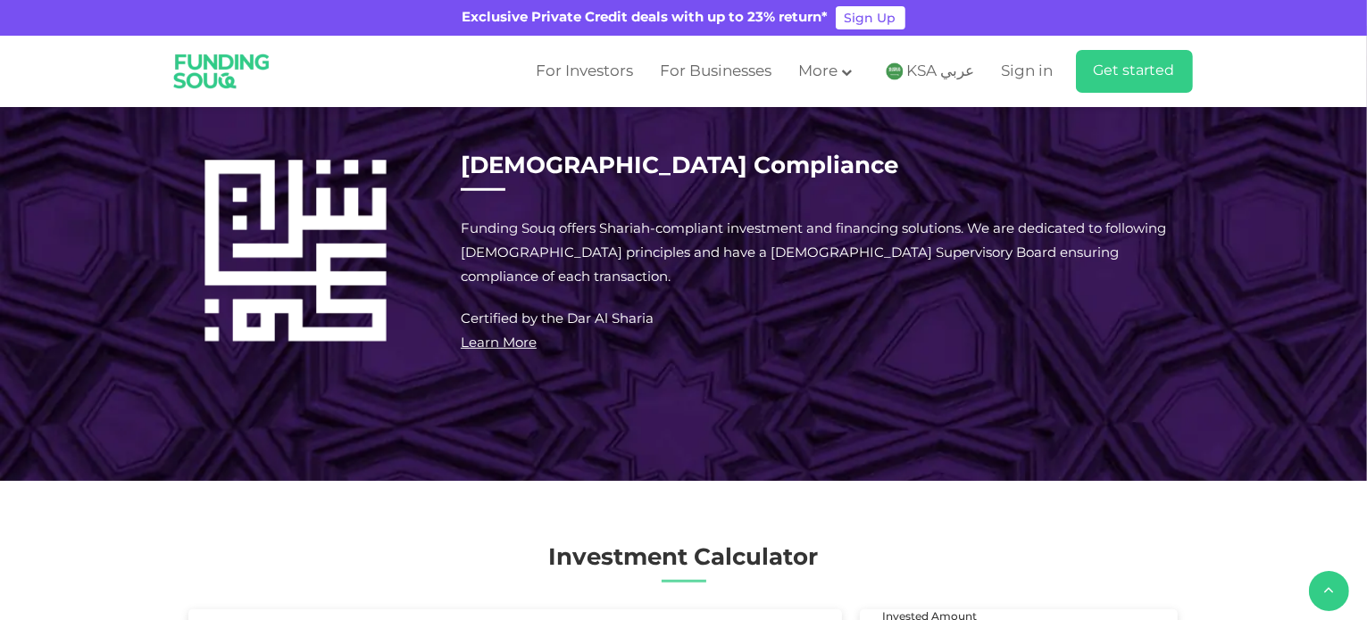
scroll to position [1250, 0]
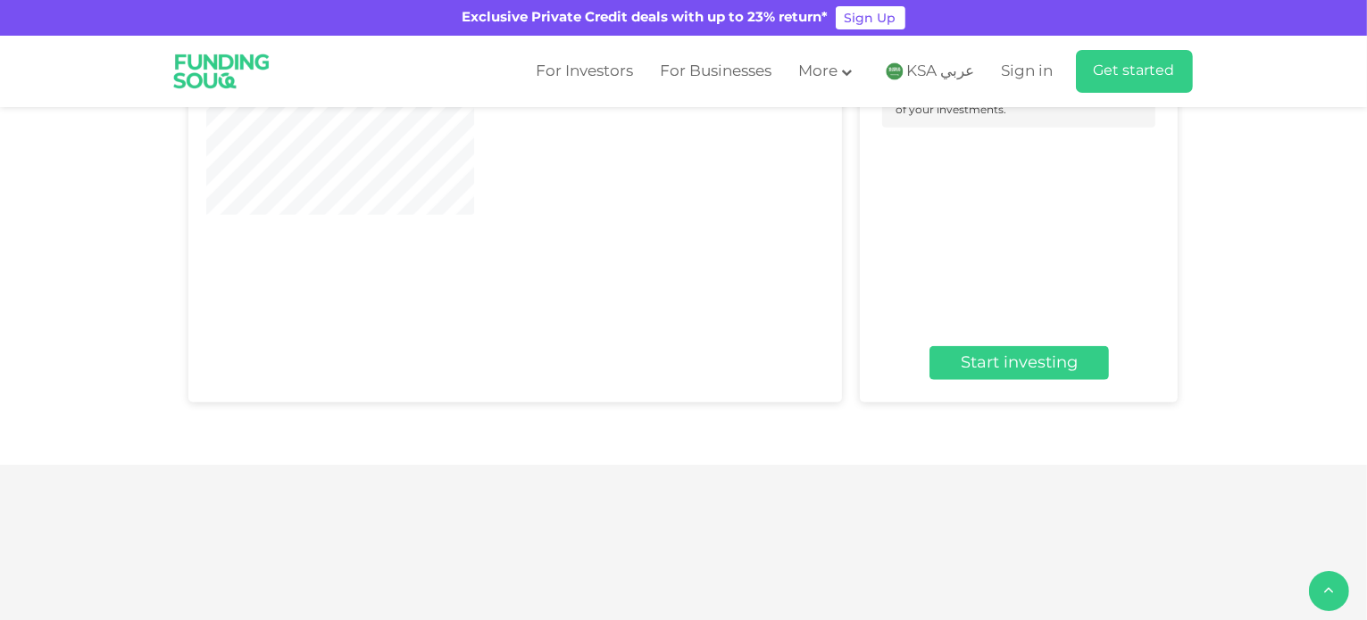
type tc-range-slider "4"
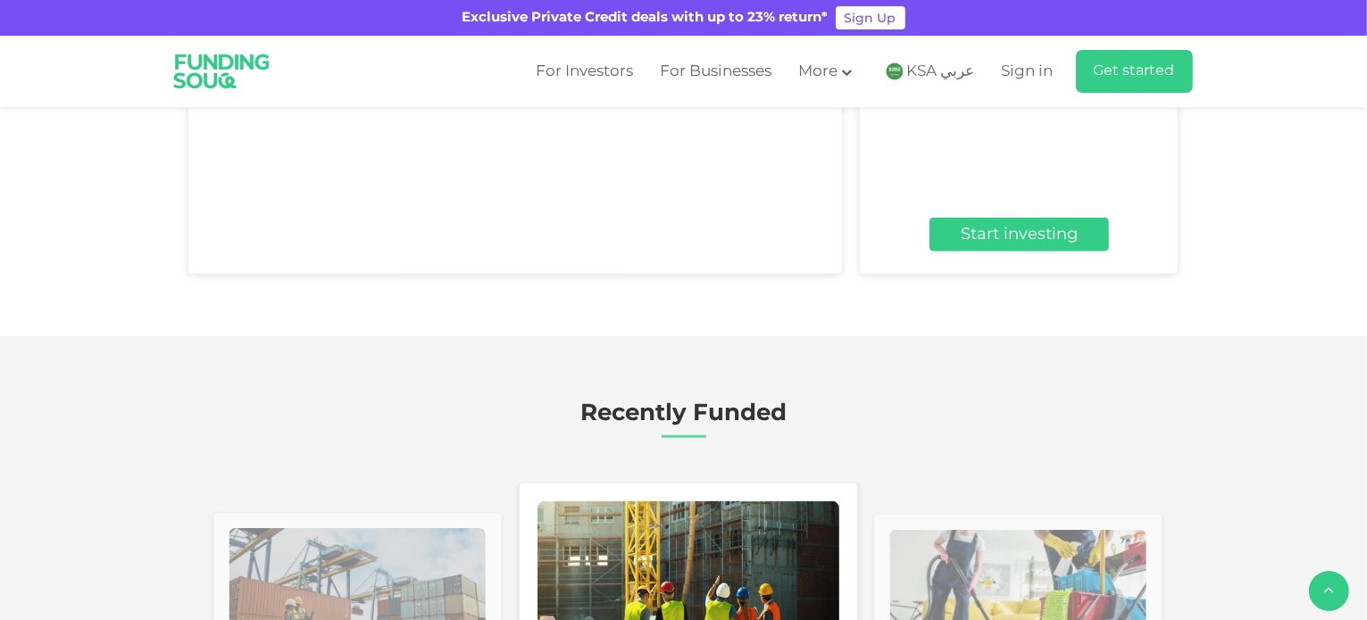
scroll to position [2232, 0]
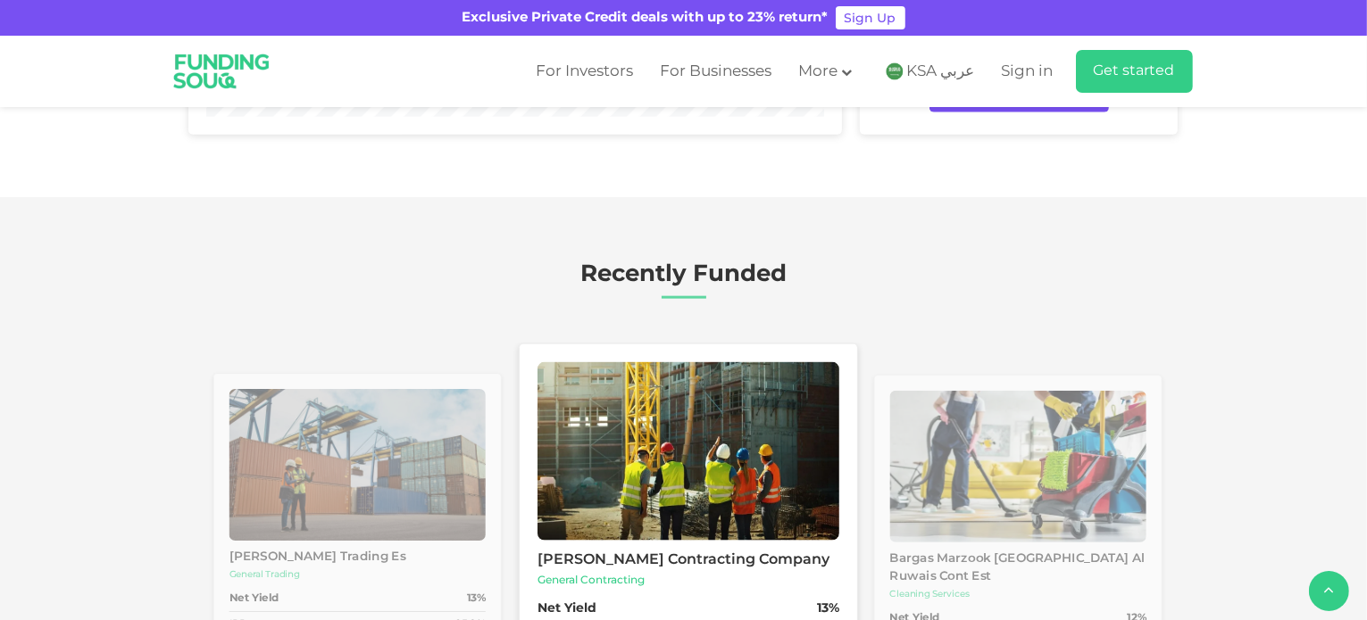
type tc-range-slider "10000"
drag, startPoint x: 239, startPoint y: 345, endPoint x: 222, endPoint y: 345, distance: 17.0
drag, startPoint x: 746, startPoint y: 345, endPoint x: 573, endPoint y: 345, distance: 173.2
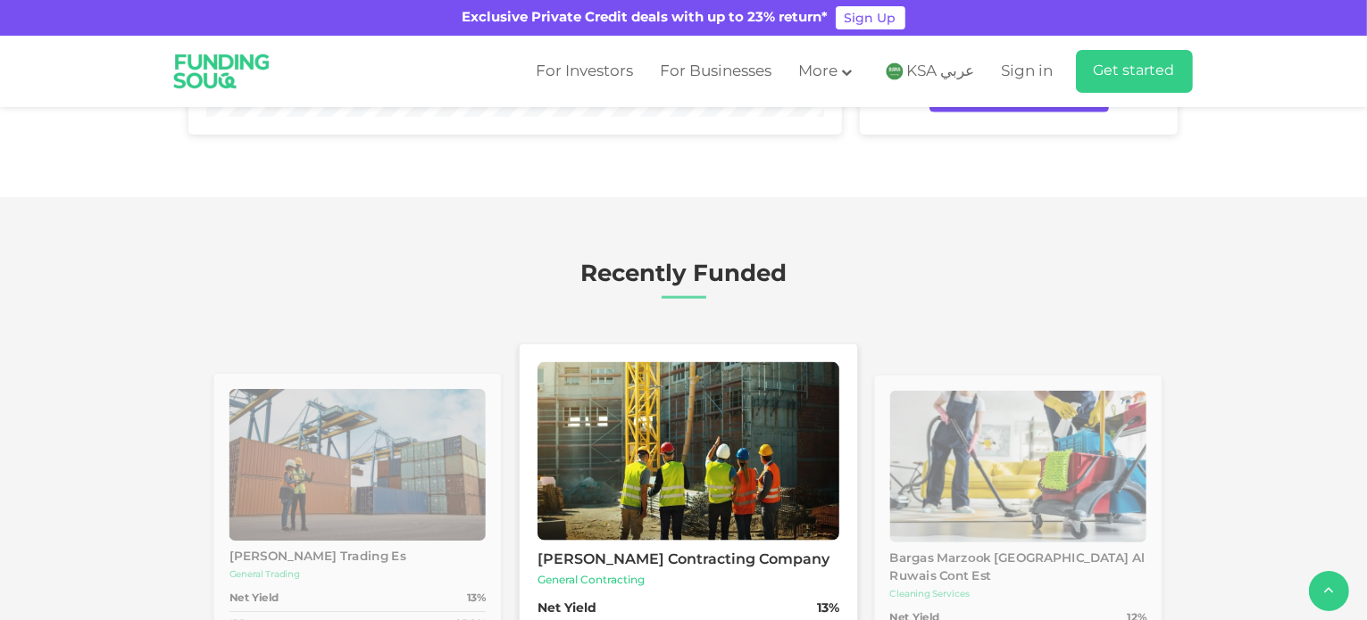
type tc-range-slider "1"
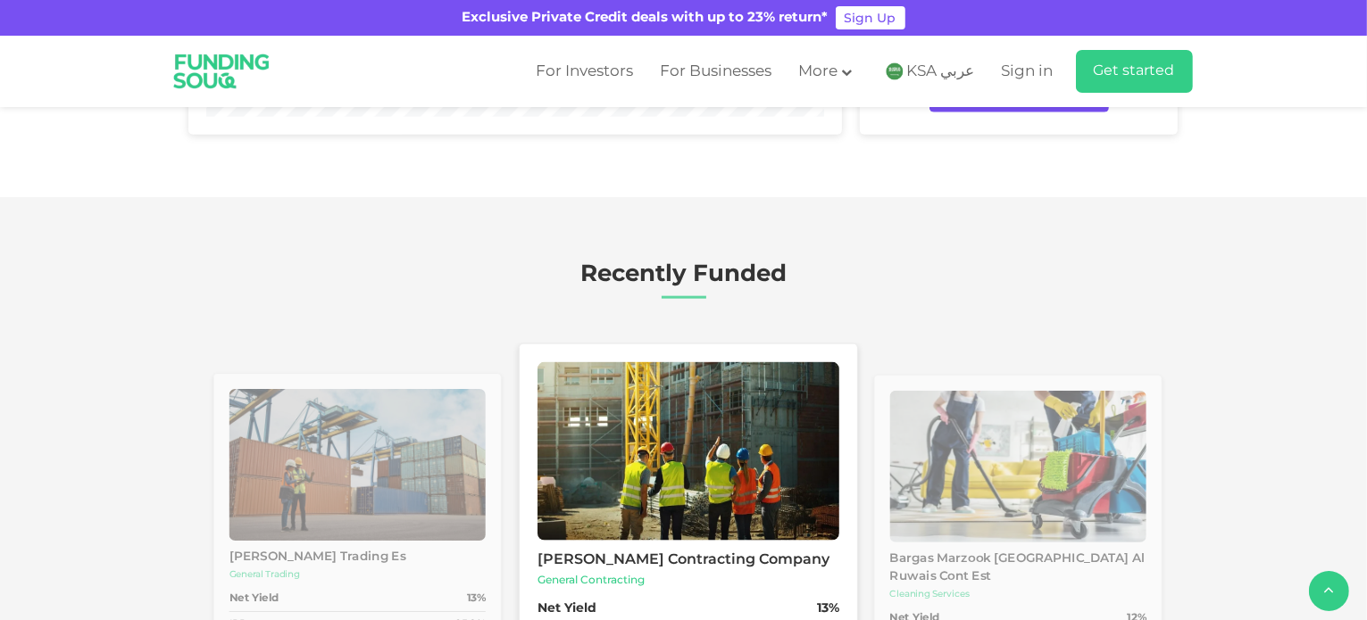
radio input "true"
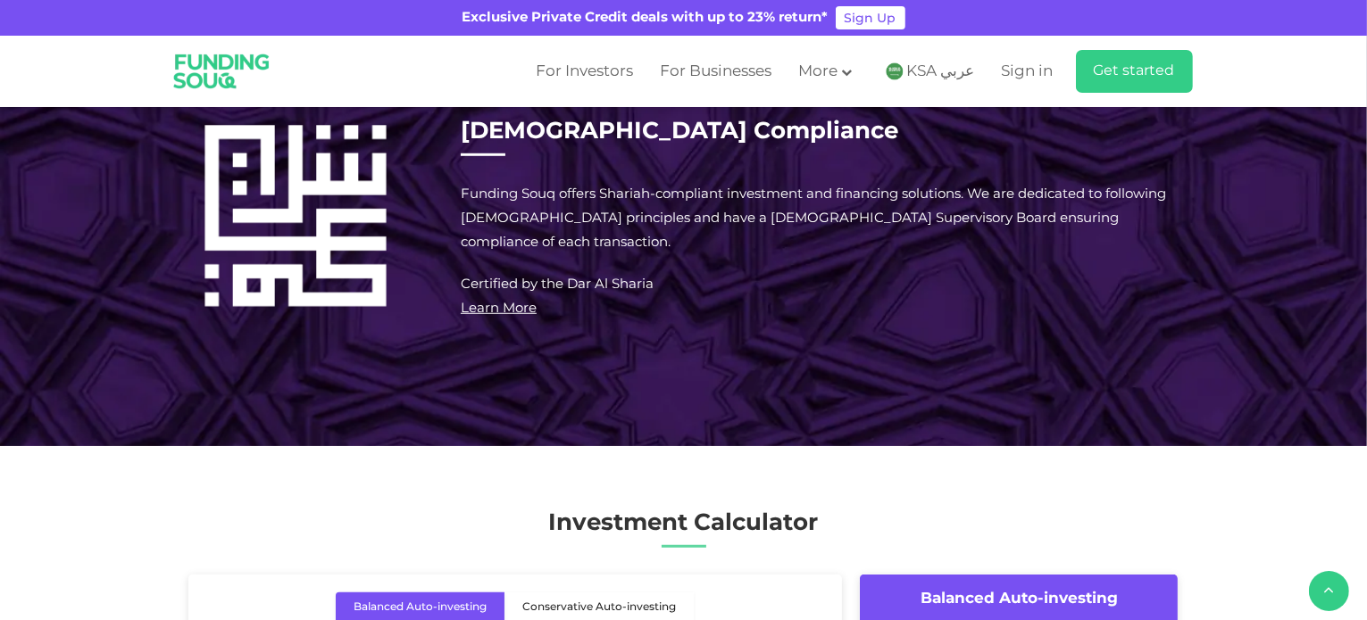
scroll to position [1250, 0]
